Goal: Navigation & Orientation: Find specific page/section

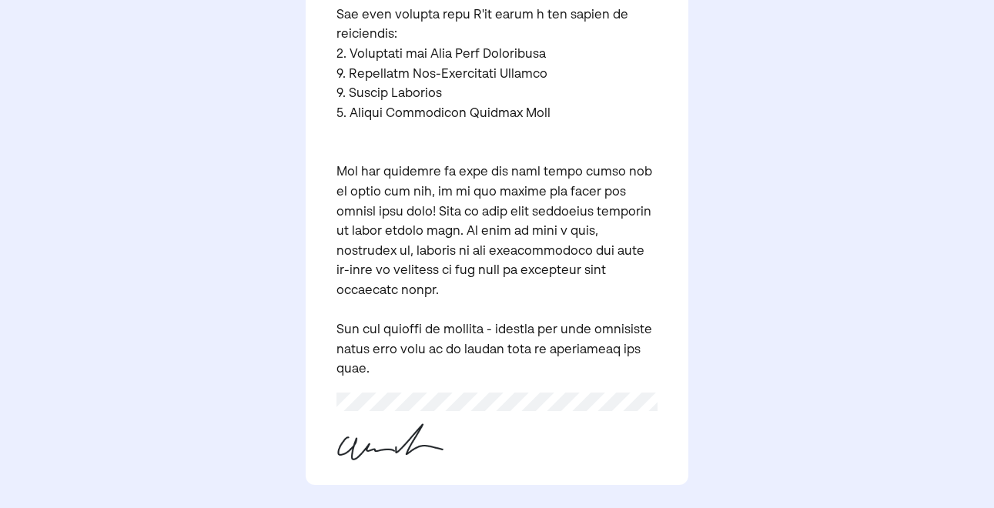
scroll to position [1107, 0]
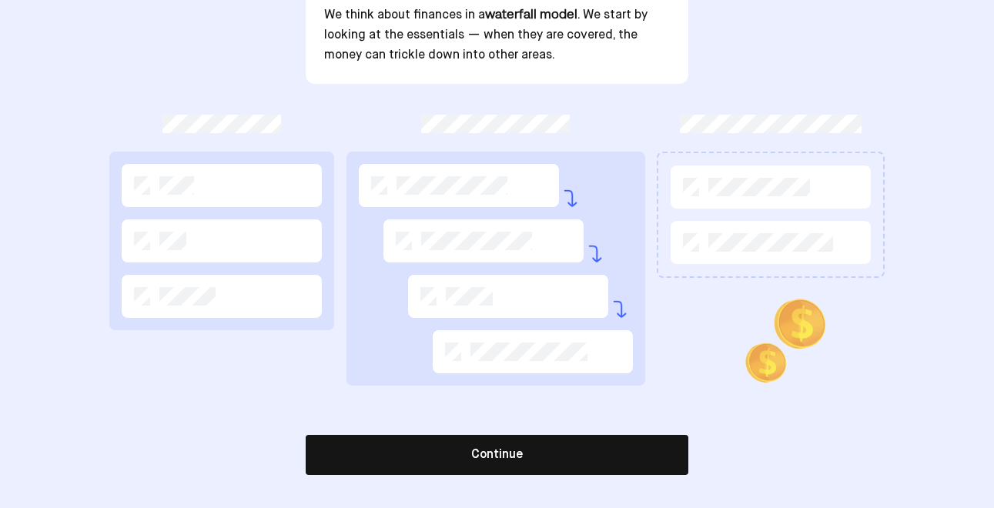
scroll to position [306, 0]
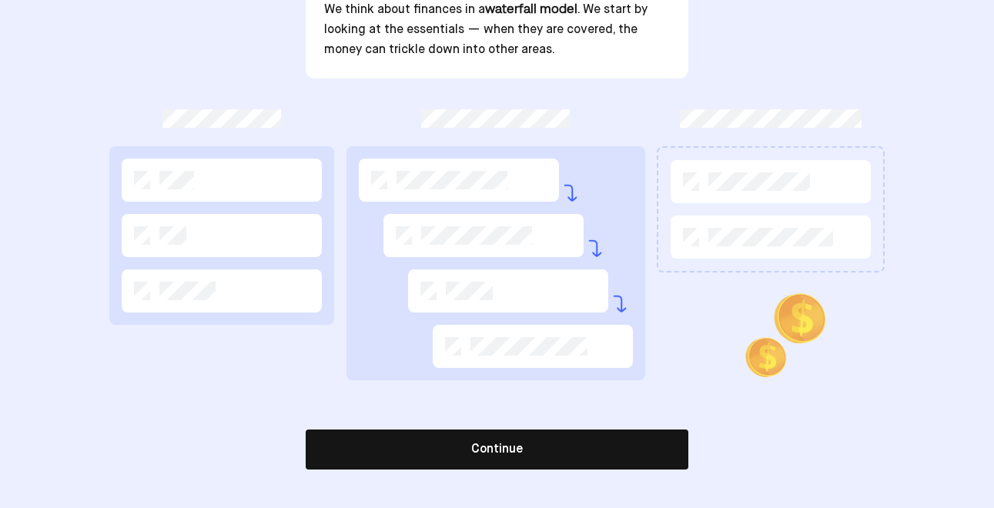
click at [602, 447] on button "Continue" at bounding box center [497, 450] width 383 height 40
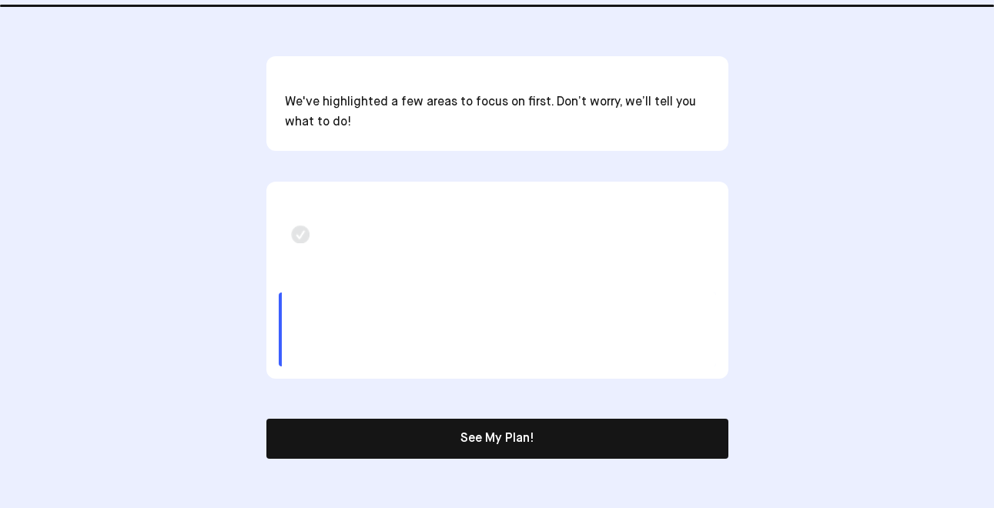
scroll to position [301, 0]
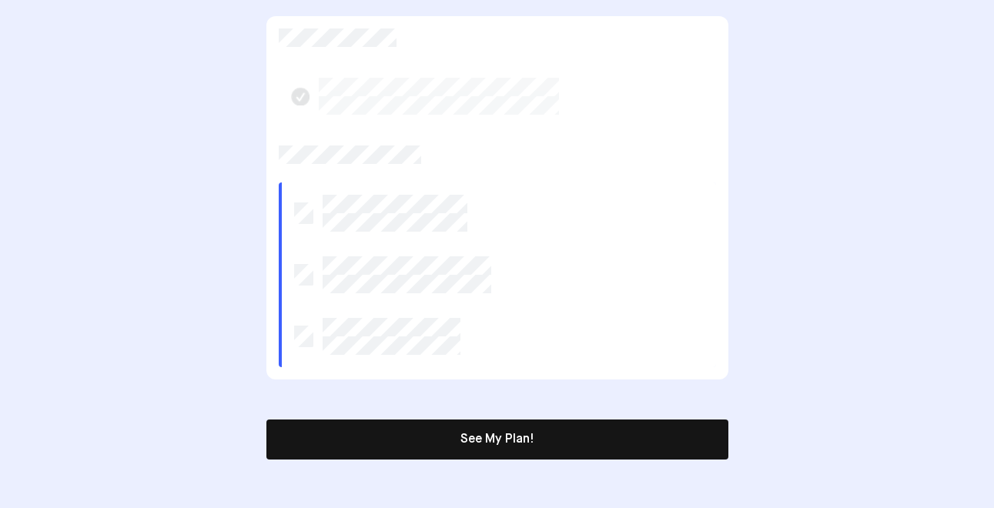
click at [409, 440] on button "See My Plan!" at bounding box center [497, 440] width 462 height 40
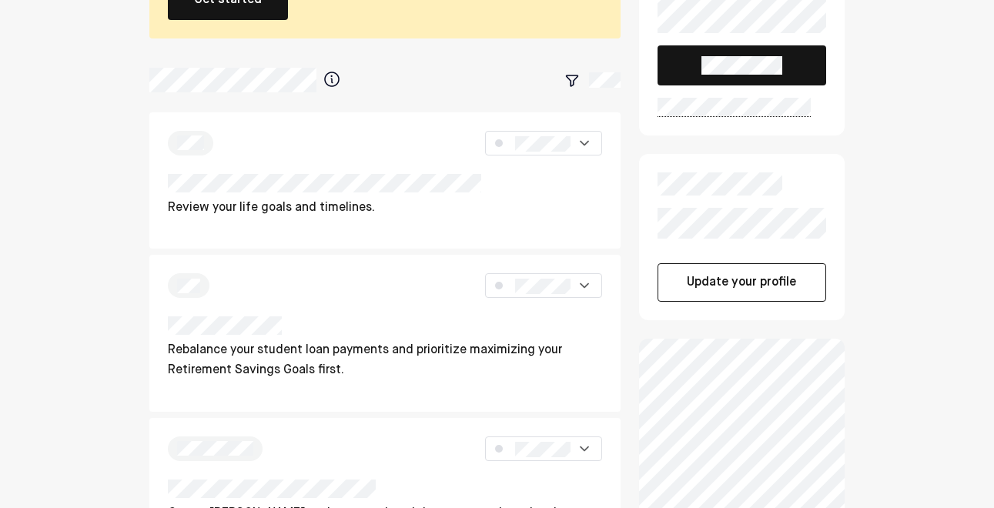
scroll to position [137, 0]
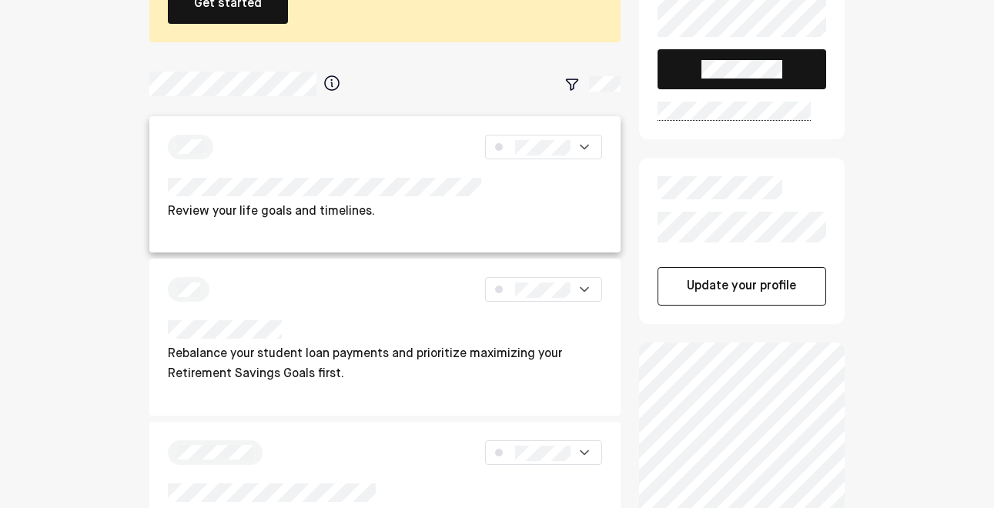
click at [574, 146] on div at bounding box center [543, 147] width 116 height 25
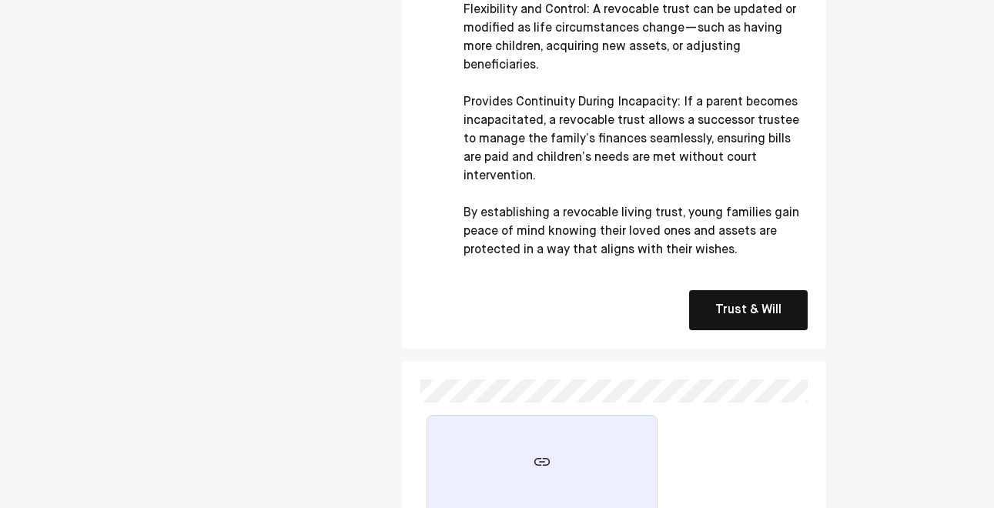
scroll to position [1334, 0]
click at [725, 293] on button "Trust & Will" at bounding box center [748, 309] width 119 height 40
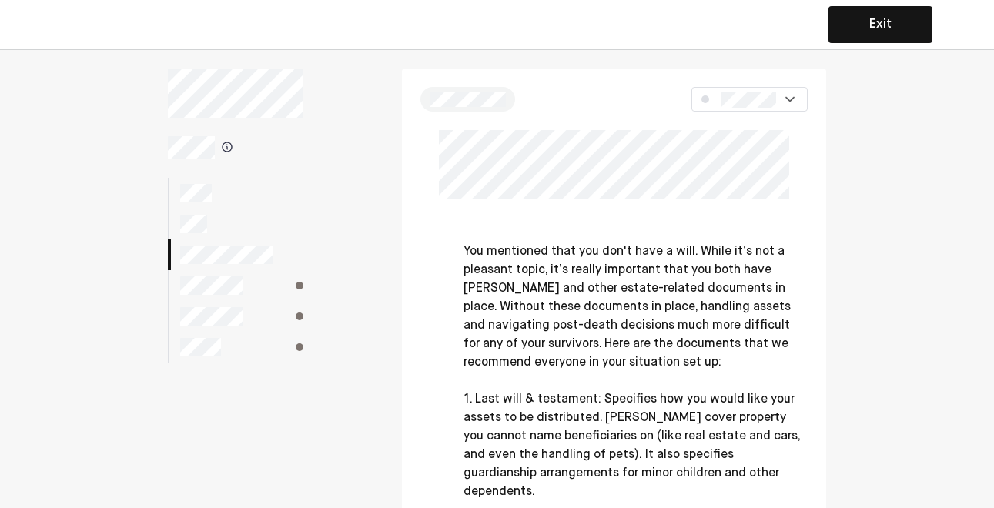
scroll to position [0, 0]
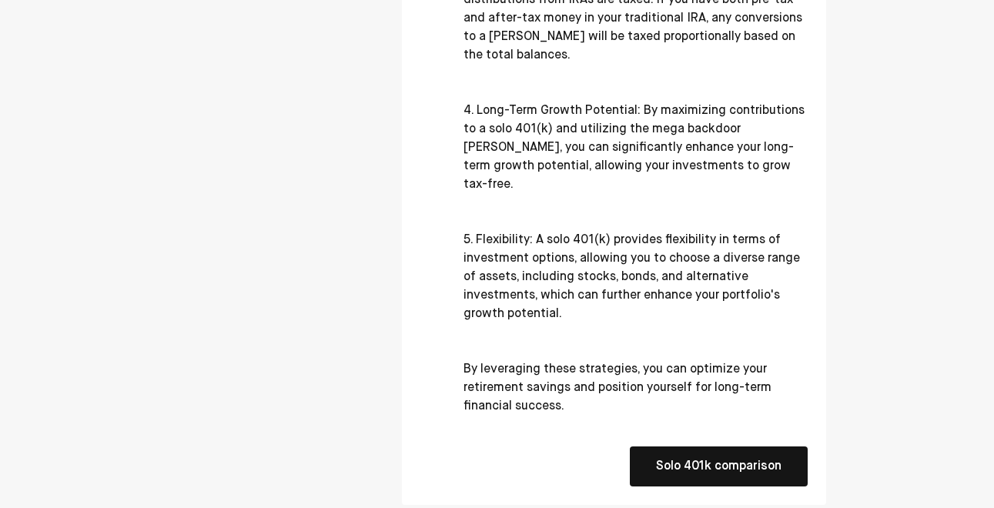
scroll to position [1170, 0]
